Goal: Task Accomplishment & Management: Use online tool/utility

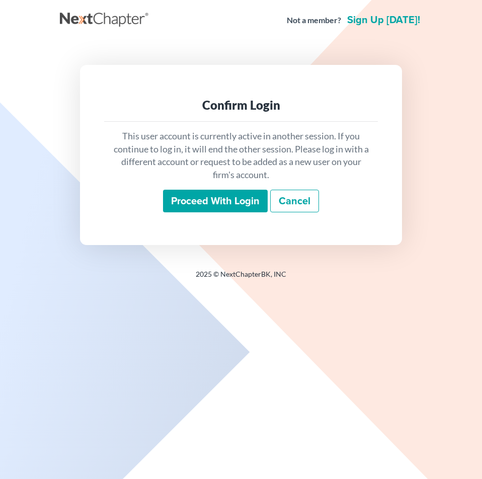
click at [202, 195] on input "Proceed with login" at bounding box center [215, 201] width 105 height 23
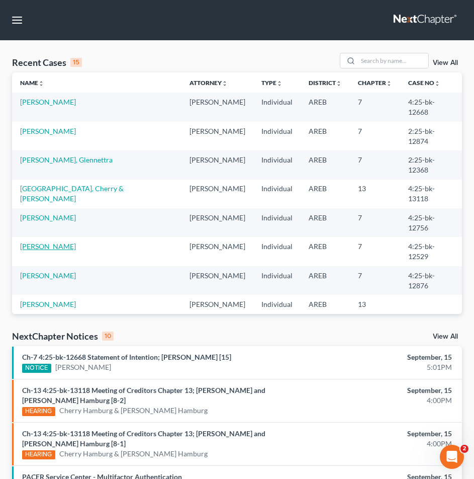
click at [56, 242] on link "[PERSON_NAME]" at bounding box center [48, 246] width 56 height 9
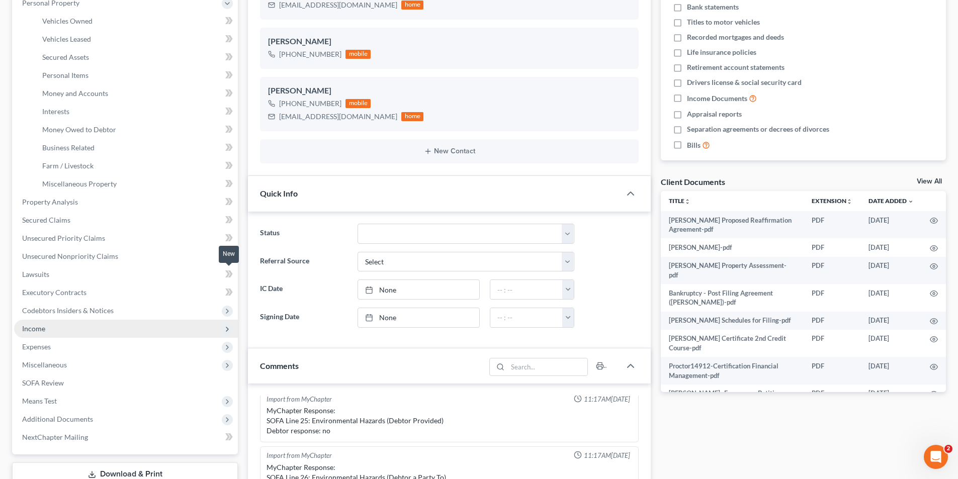
scroll to position [1564, 0]
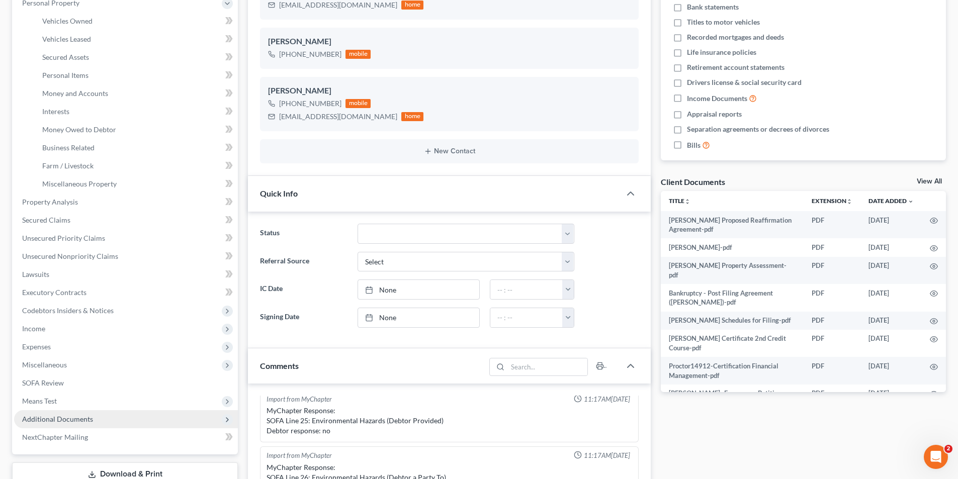
click at [86, 418] on span "Additional Documents" at bounding box center [57, 419] width 71 height 9
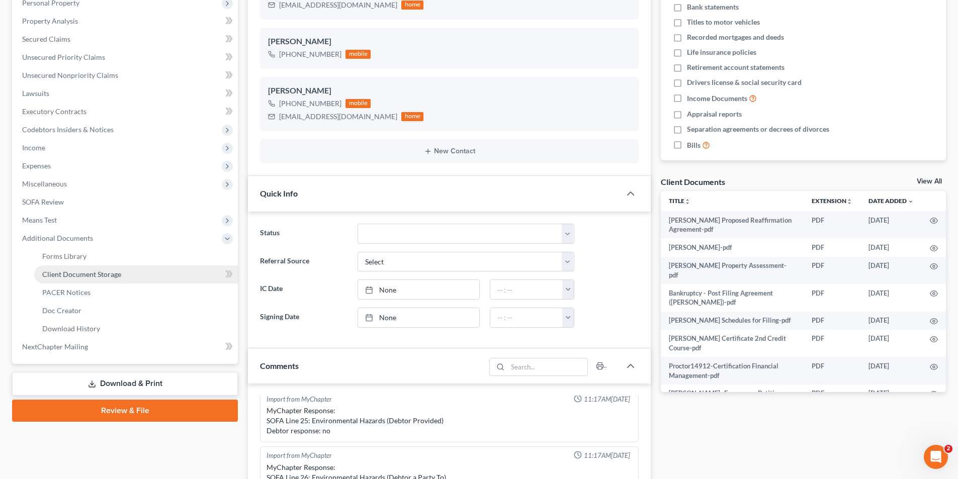
click at [93, 277] on span "Client Document Storage" at bounding box center [81, 274] width 79 height 9
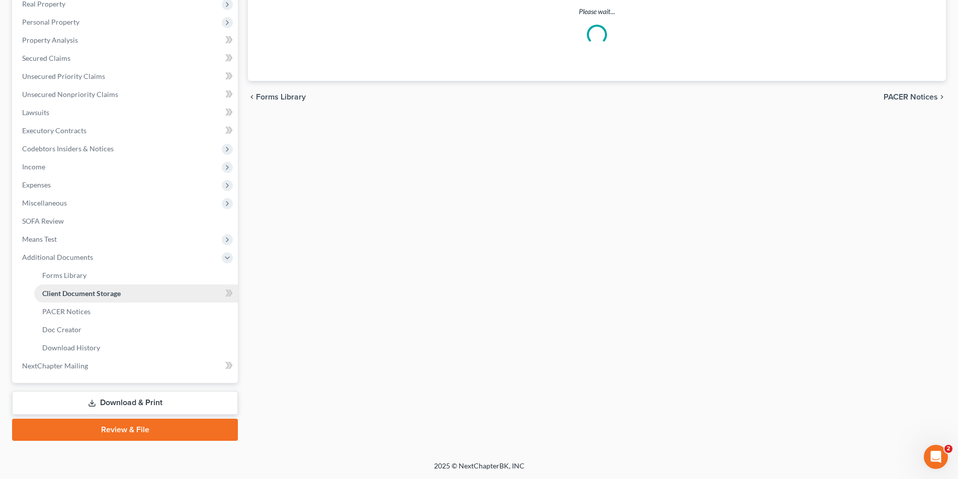
select select "0"
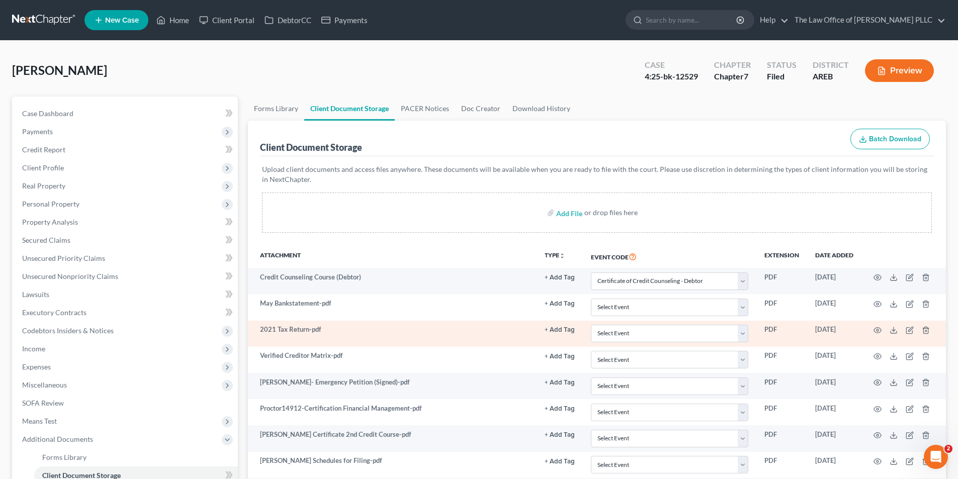
scroll to position [183, 0]
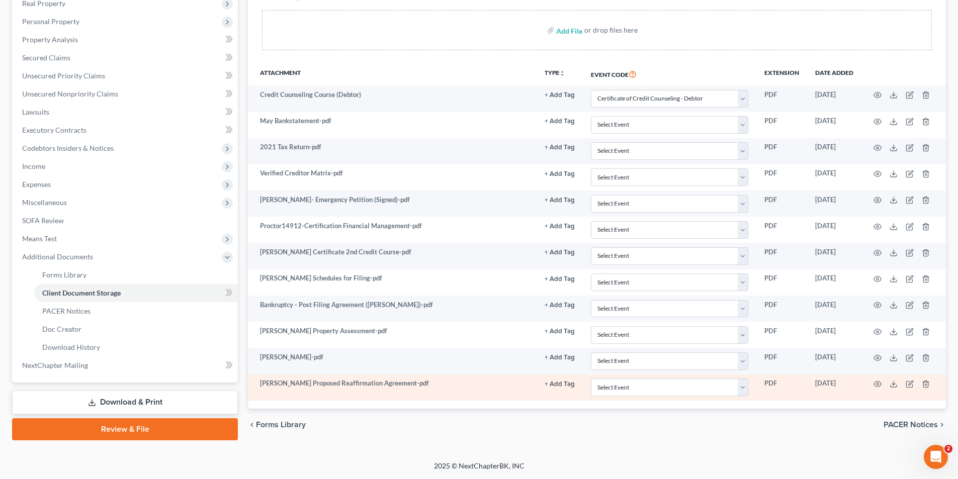
click at [321, 384] on td "[PERSON_NAME] Proposed Reaffirmation Agreement-pdf" at bounding box center [392, 388] width 289 height 26
click at [481, 387] on icon "button" at bounding box center [878, 385] width 8 height 6
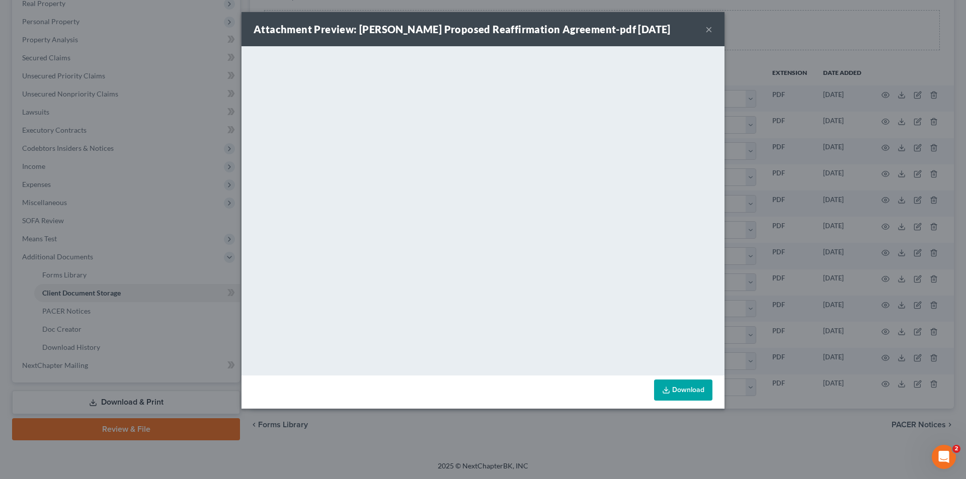
click at [481, 30] on button "×" at bounding box center [708, 29] width 7 height 12
